Goal: Task Accomplishment & Management: Manage account settings

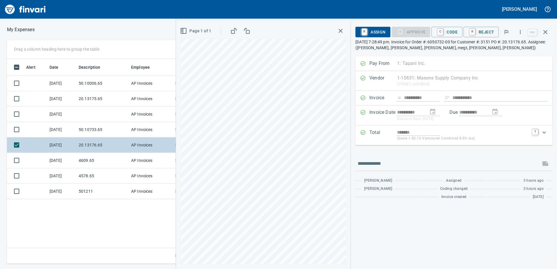
scroll to position [201, 393]
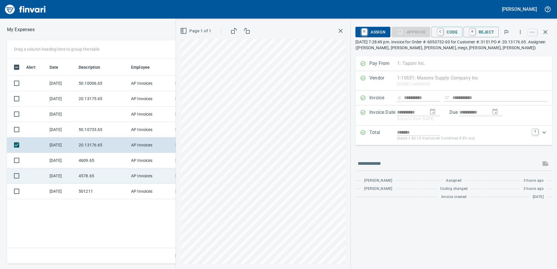
click at [122, 178] on td "4578.65" at bounding box center [102, 175] width 52 height 15
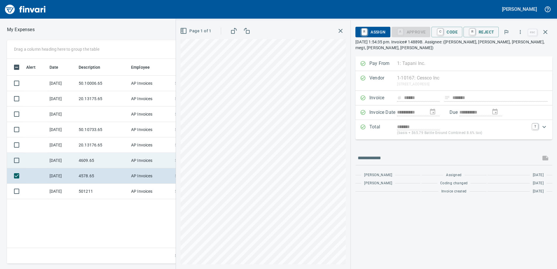
click at [107, 164] on td "4609.65" at bounding box center [102, 160] width 52 height 15
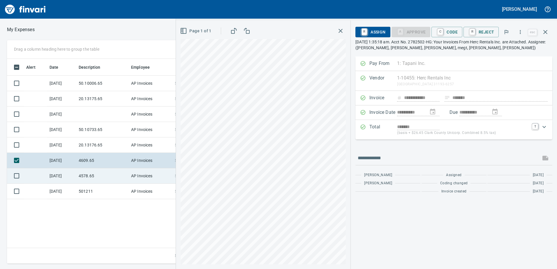
click at [101, 176] on td "4578.65" at bounding box center [102, 175] width 52 height 15
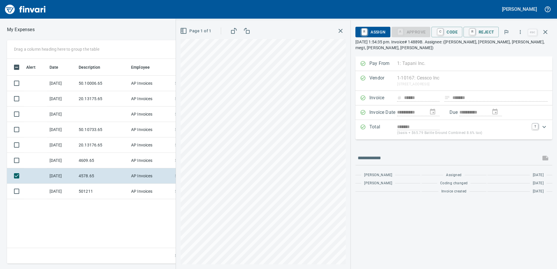
click at [192, 18] on div "**********" at bounding box center [278, 134] width 557 height 269
drag, startPoint x: 447, startPoint y: 30, endPoint x: 442, endPoint y: 45, distance: 15.9
click at [447, 30] on span "C Code" at bounding box center [447, 32] width 22 height 10
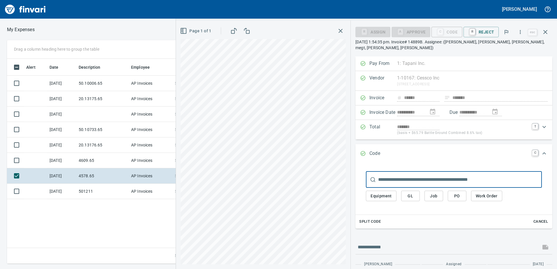
scroll to position [201, 393]
click at [439, 191] on button "Job" at bounding box center [433, 196] width 19 height 11
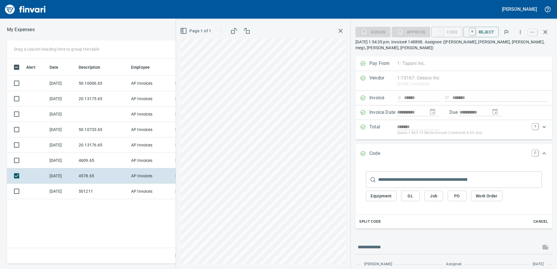
click at [432, 194] on button "Job" at bounding box center [433, 196] width 19 height 11
click at [431, 192] on span "Job" at bounding box center [433, 195] width 9 height 7
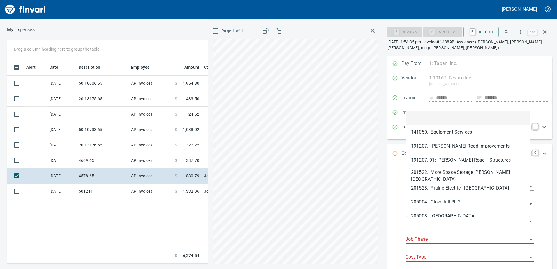
click at [431, 219] on input "Job" at bounding box center [466, 222] width 122 height 8
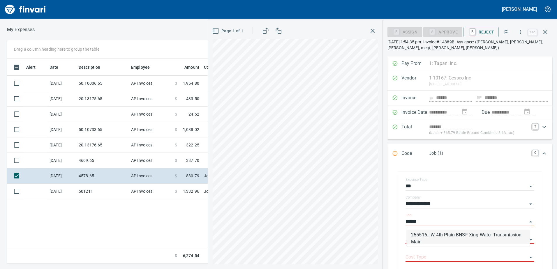
click at [439, 236] on li "255516.: W 4th Plain BNSF Xing Water Transmission Main" at bounding box center [467, 237] width 123 height 14
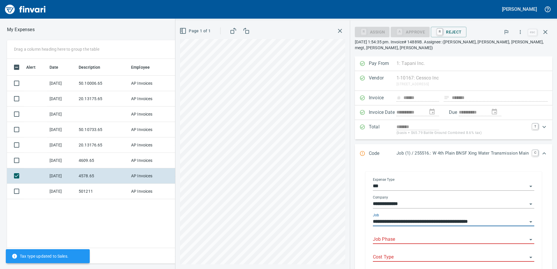
type input "**********"
click at [428, 235] on input "Job Phase" at bounding box center [450, 239] width 154 height 8
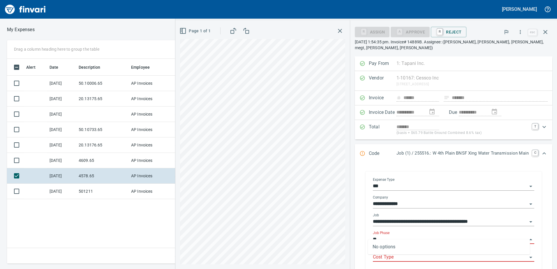
type input "*"
click at [399, 254] on li "1002. .: EQ Mobilization" at bounding box center [449, 249] width 162 height 14
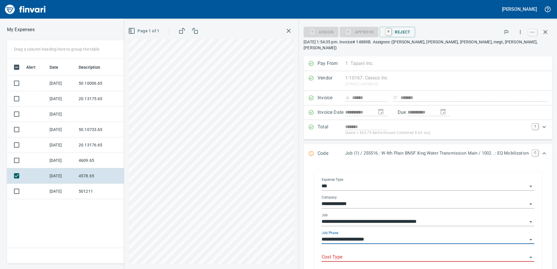
click at [393, 249] on div "Cost Type" at bounding box center [427, 255] width 213 height 13
type input "**********"
click at [377, 249] on div "Cost Type" at bounding box center [427, 255] width 213 height 13
click at [378, 256] on div "Cost Type" at bounding box center [427, 258] width 213 height 18
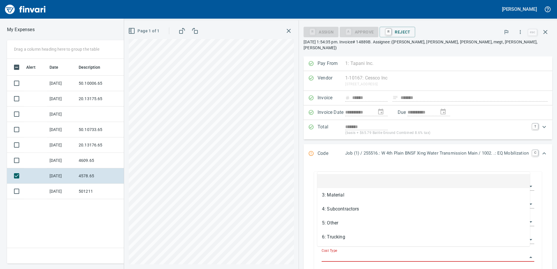
click at [375, 253] on input "Cost Type" at bounding box center [424, 257] width 206 height 8
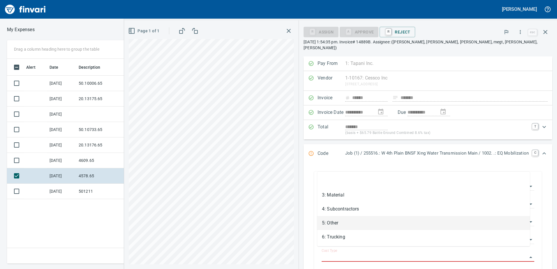
click at [343, 224] on li "5: Other" at bounding box center [423, 223] width 213 height 14
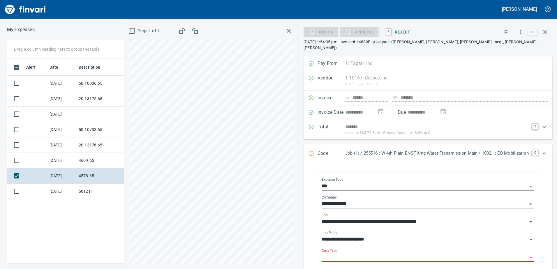
type input "********"
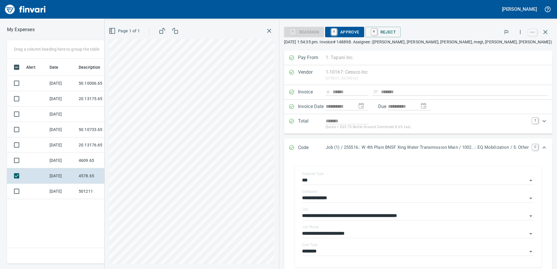
click at [338, 28] on span "A Approve" at bounding box center [345, 32] width 30 height 10
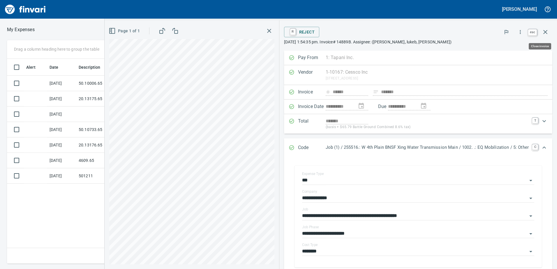
click at [546, 32] on icon "button" at bounding box center [544, 32] width 7 height 7
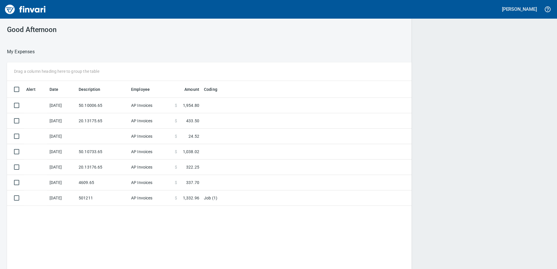
scroll to position [1, 1]
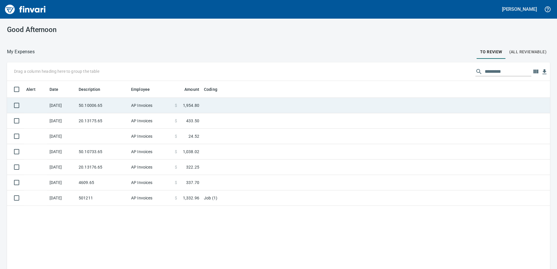
click at [111, 109] on td "50.10006.65" at bounding box center [102, 105] width 52 height 15
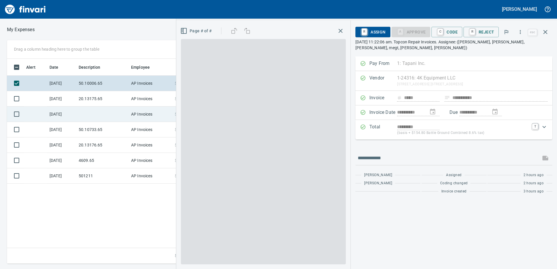
scroll to position [201, 393]
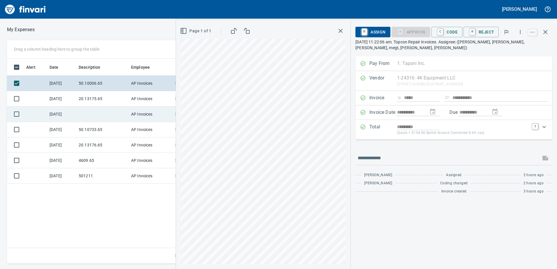
click at [100, 114] on td at bounding box center [102, 114] width 52 height 15
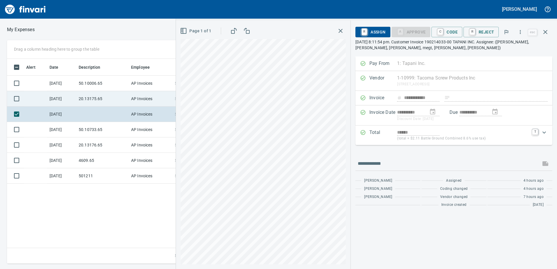
click at [93, 105] on td "20.13175.65" at bounding box center [102, 98] width 52 height 15
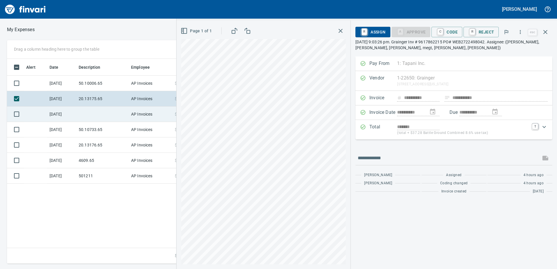
click at [91, 109] on td at bounding box center [102, 114] width 52 height 15
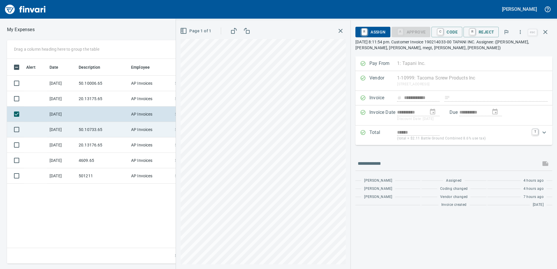
click at [88, 125] on td "50.10733.65" at bounding box center [102, 129] width 52 height 15
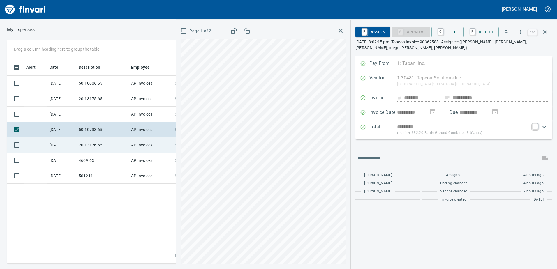
click at [91, 139] on td "20.13176.65" at bounding box center [102, 144] width 52 height 15
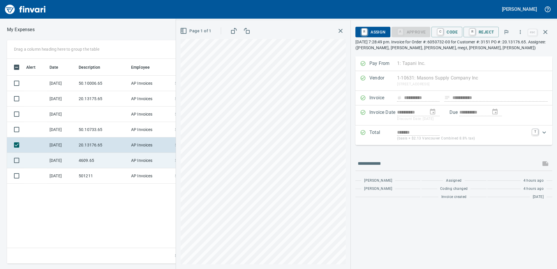
click at [96, 153] on td "4609.65" at bounding box center [102, 160] width 52 height 15
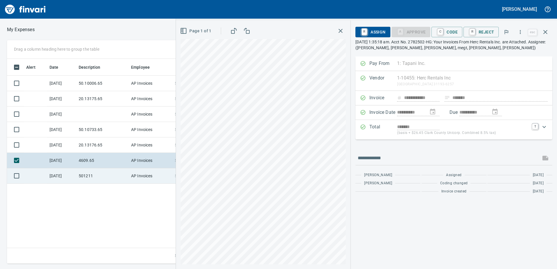
click at [101, 169] on td "501211" at bounding box center [102, 175] width 52 height 15
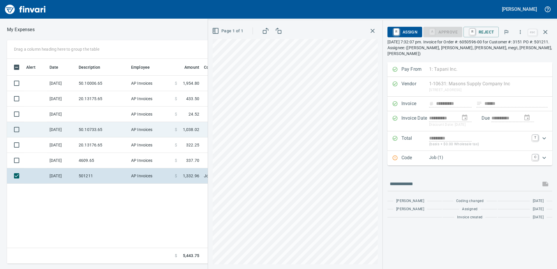
click at [84, 135] on td "50.10733.65" at bounding box center [102, 129] width 52 height 15
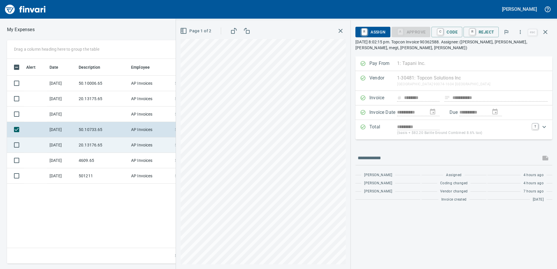
click at [83, 146] on td "20.13176.65" at bounding box center [102, 144] width 52 height 15
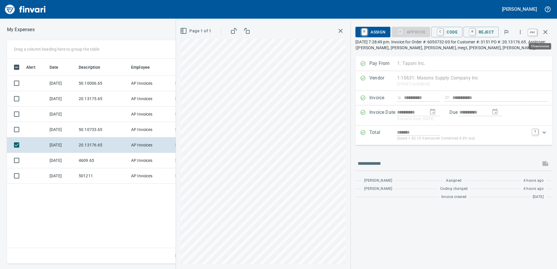
click at [545, 31] on icon "button" at bounding box center [544, 32] width 7 height 7
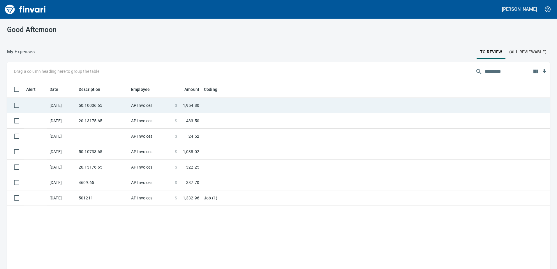
scroll to position [201, 534]
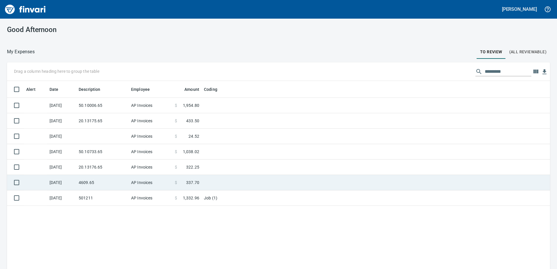
click at [104, 182] on td "4609.65" at bounding box center [102, 182] width 52 height 15
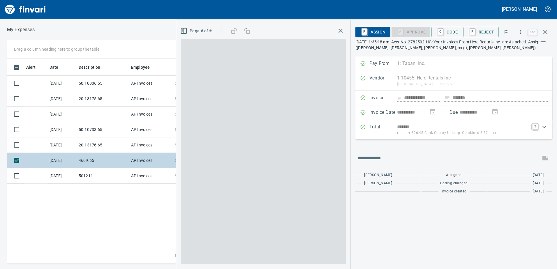
scroll to position [201, 393]
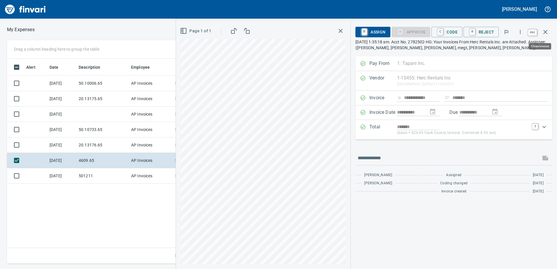
click at [546, 34] on icon "button" at bounding box center [544, 32] width 7 height 7
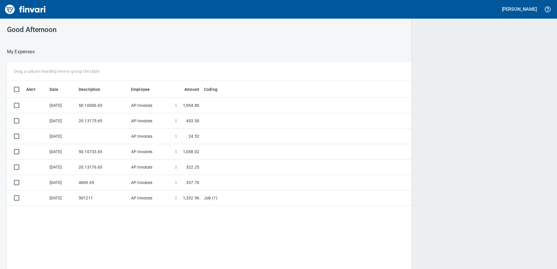
scroll to position [1, 1]
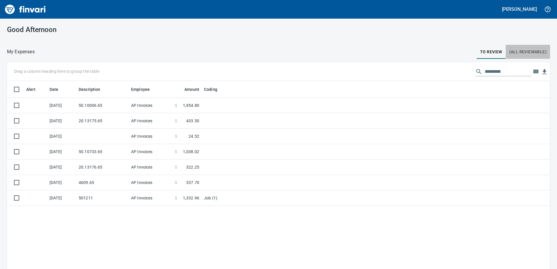
click at [519, 51] on span "(All Reviewable)" at bounding box center [527, 51] width 37 height 7
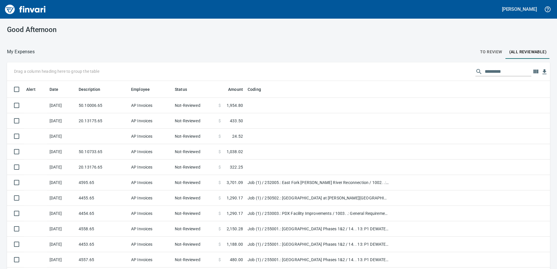
scroll to position [201, 530]
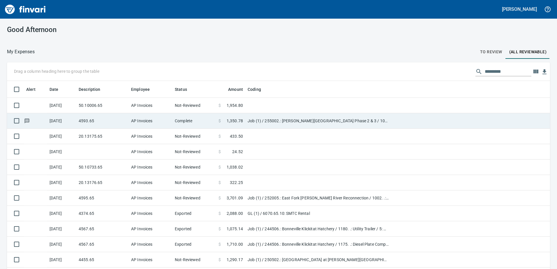
click at [85, 121] on td "4593.65" at bounding box center [102, 120] width 52 height 15
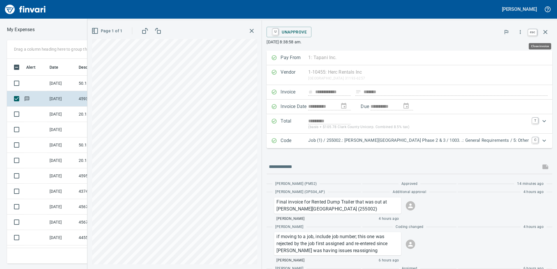
scroll to position [201, 388]
click at [546, 33] on icon "button" at bounding box center [545, 32] width 4 height 4
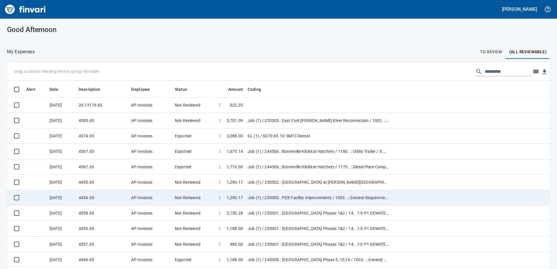
scroll to position [87, 0]
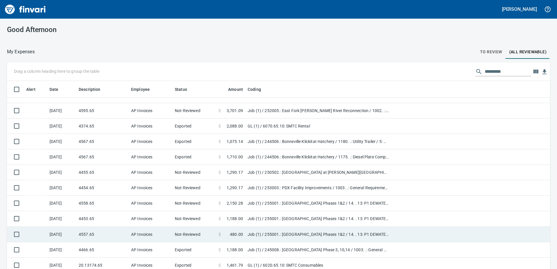
drag, startPoint x: 114, startPoint y: 220, endPoint x: 94, endPoint y: 231, distance: 22.0
click at [94, 231] on td "4557.65" at bounding box center [102, 234] width 52 height 15
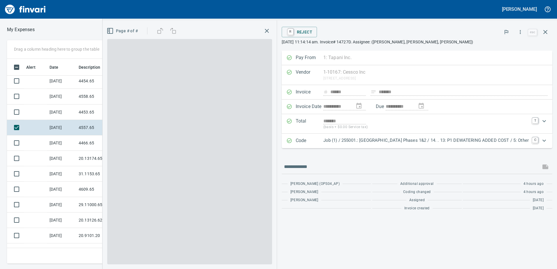
scroll to position [175, 0]
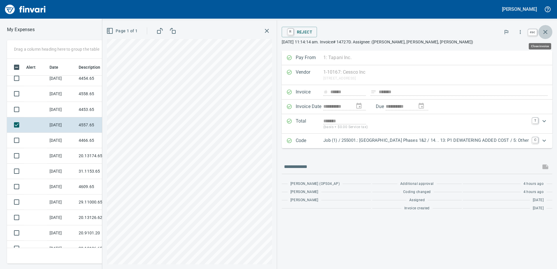
click at [546, 31] on icon "button" at bounding box center [545, 32] width 4 height 4
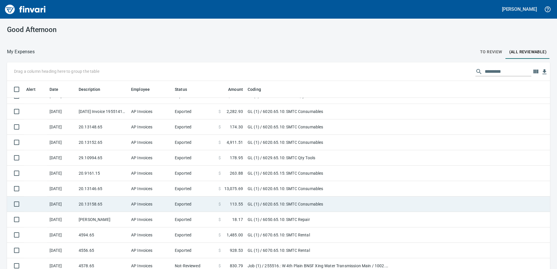
scroll to position [640, 0]
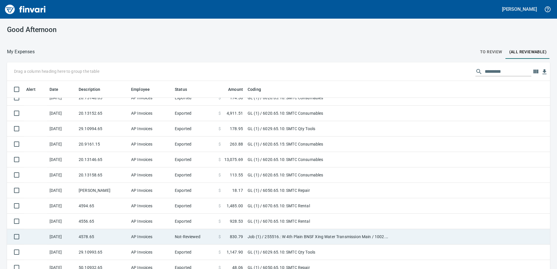
click at [93, 233] on td "4578.65" at bounding box center [102, 236] width 52 height 15
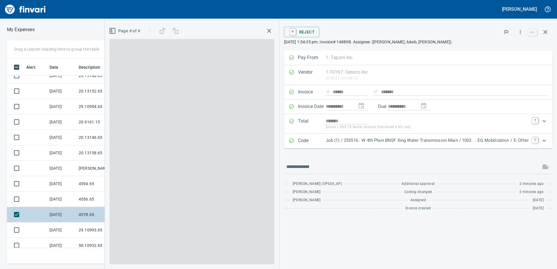
scroll to position [201, 388]
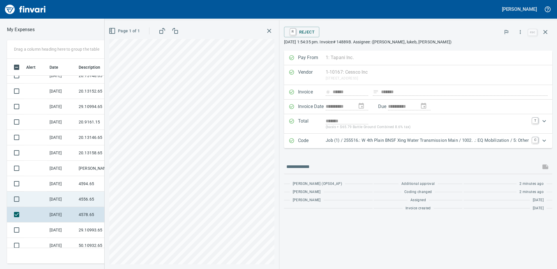
click at [81, 204] on div "Drag a column heading here to group the table Alert Date Description Employee S…" at bounding box center [278, 152] width 557 height 224
click at [276, 158] on div "Page 1 of 1" at bounding box center [192, 144] width 174 height 249
